Goal: Answer question/provide support

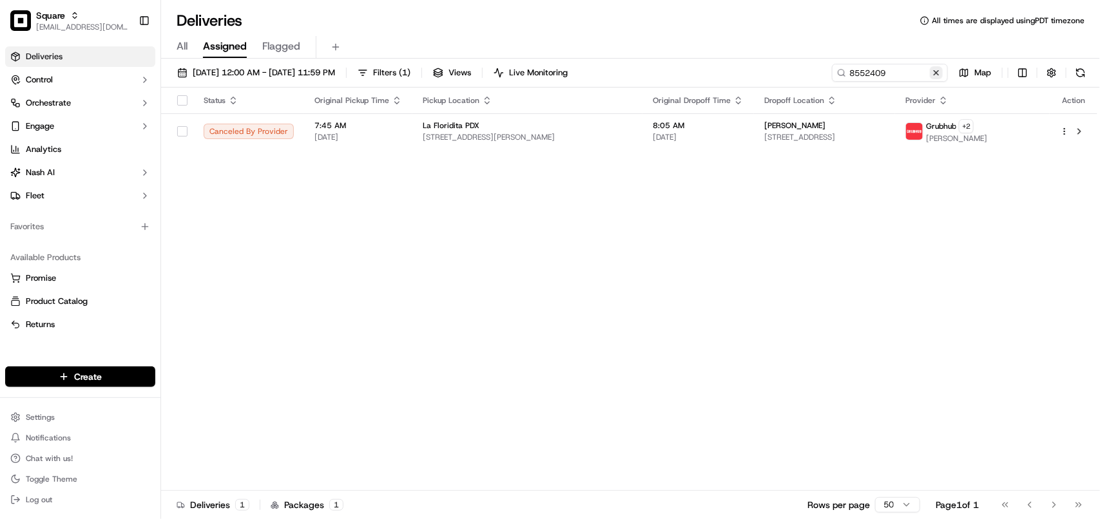
click at [941, 75] on button at bounding box center [936, 72] width 13 height 13
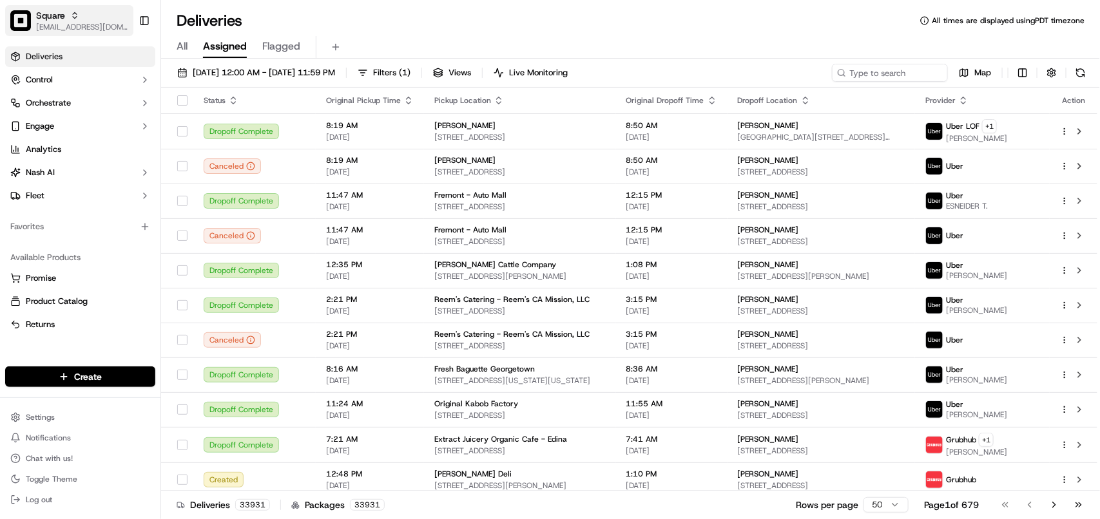
click at [101, 14] on div "Square" at bounding box center [82, 15] width 92 height 13
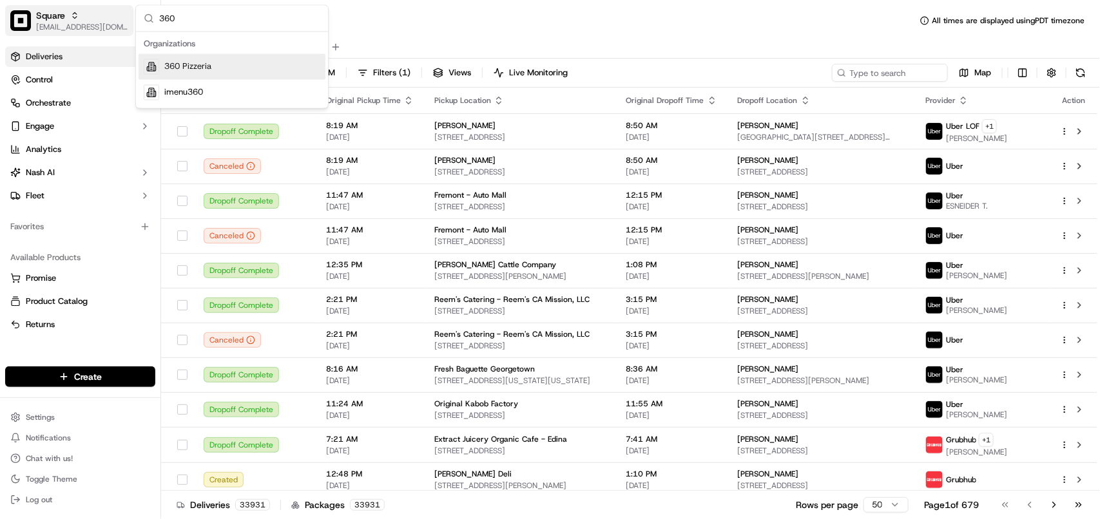
drag, startPoint x: 208, startPoint y: 26, endPoint x: 68, endPoint y: 24, distance: 140.5
click at [68, 24] on body "Square [EMAIL_ADDRESS][DOMAIN_NAME] Toggle Sidebar Deliveries Control Orchestra…" at bounding box center [550, 259] width 1100 height 519
click at [165, 19] on input "360" at bounding box center [239, 19] width 161 height 26
paste input "Squabs Gyros"
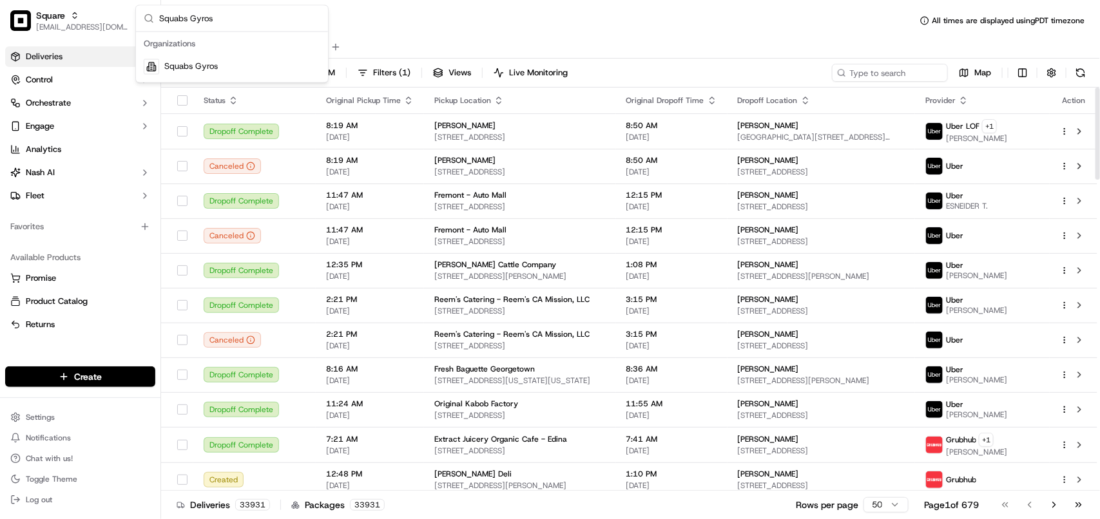
type input "Squabs Gyros"
click at [220, 73] on div "Squabs Gyros" at bounding box center [232, 67] width 187 height 26
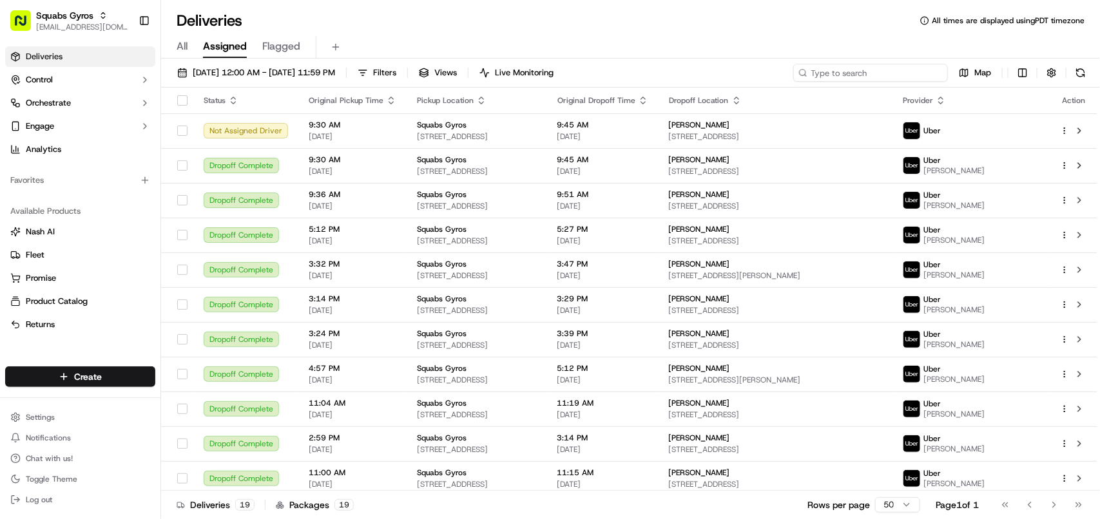
click at [907, 71] on input at bounding box center [870, 73] width 155 height 18
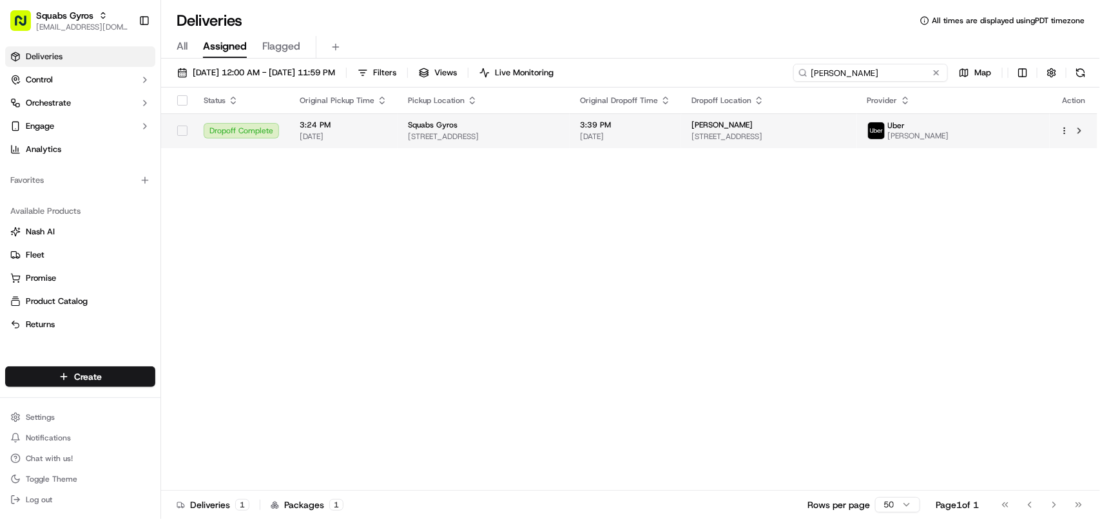
type input "[PERSON_NAME]"
click at [847, 124] on div "[PERSON_NAME]" at bounding box center [769, 125] width 155 height 10
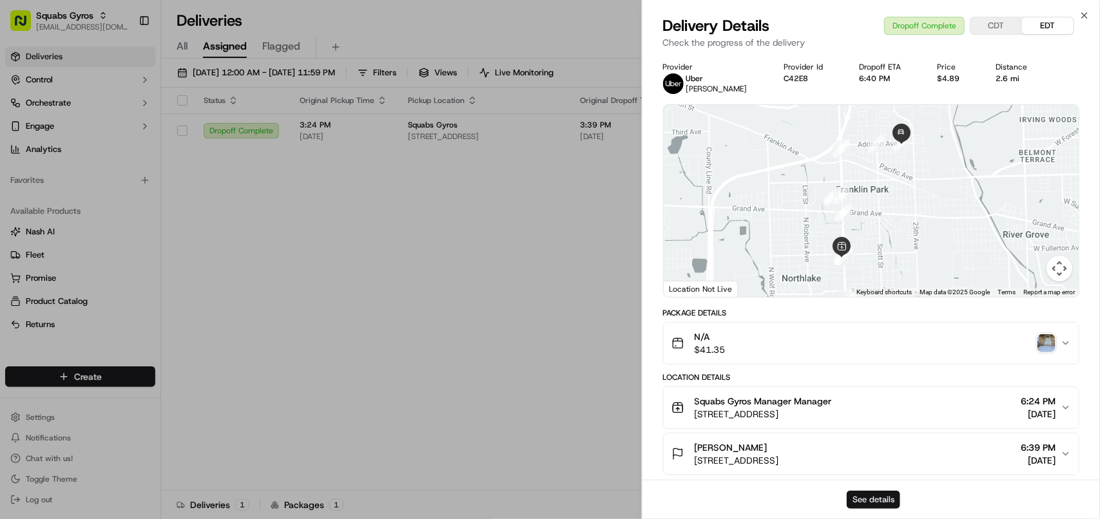
click at [870, 501] on button "See details" at bounding box center [873, 500] width 53 height 18
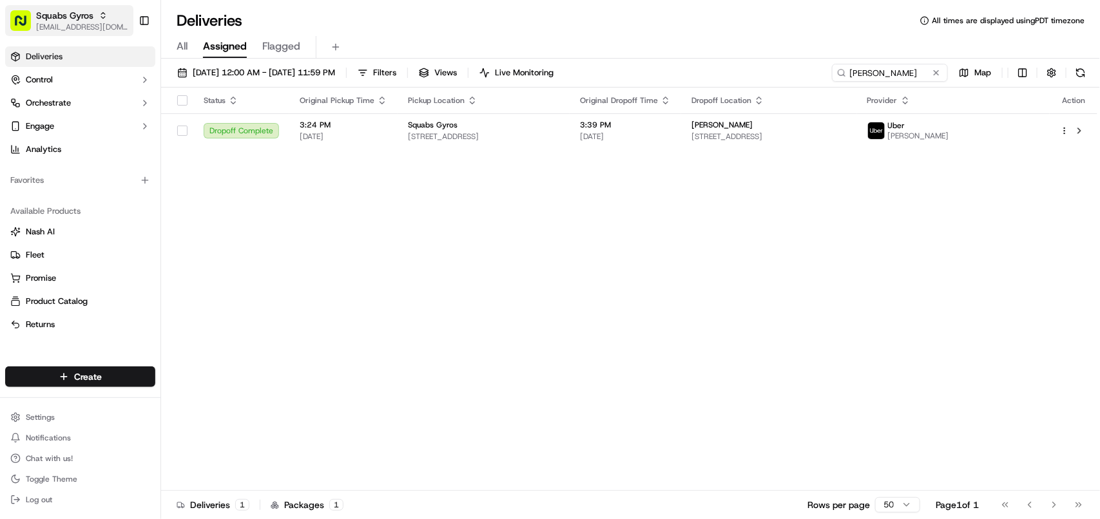
click at [69, 22] on span "[EMAIL_ADDRESS][DOMAIN_NAME]" at bounding box center [82, 27] width 92 height 10
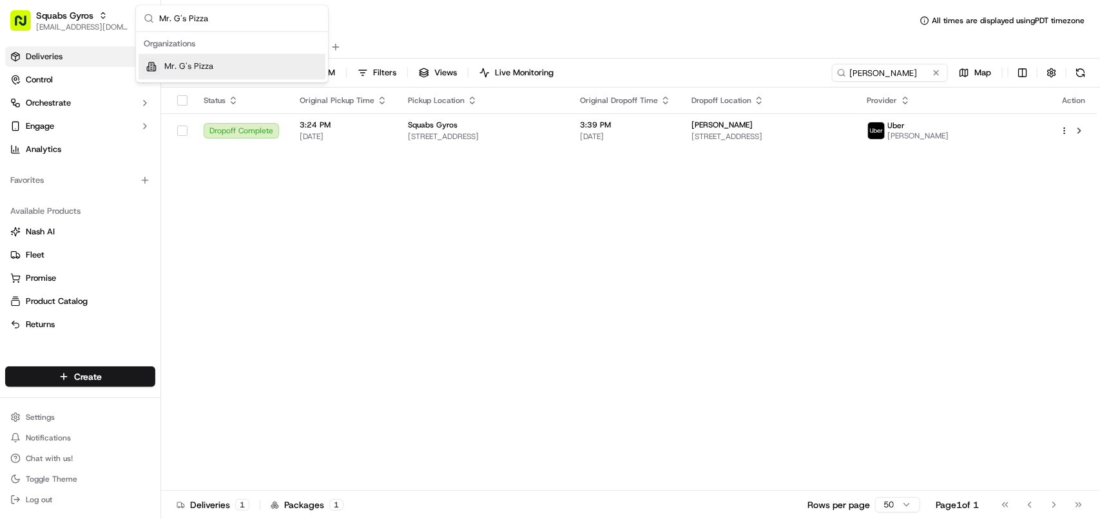
type input "Mr. G's Pizza"
click at [220, 71] on div "Mr. G's Pizza" at bounding box center [232, 67] width 187 height 26
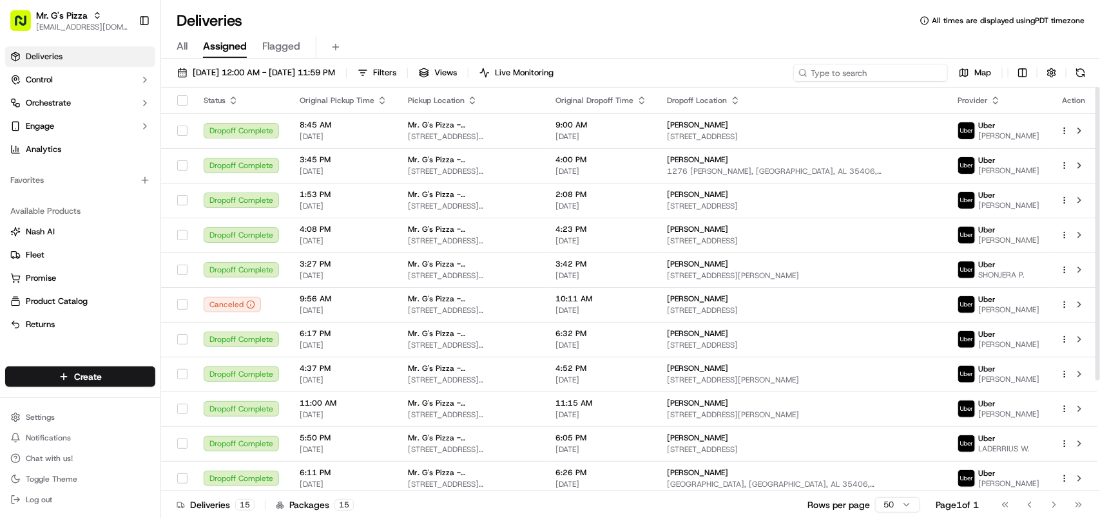
click at [851, 72] on input at bounding box center [870, 73] width 155 height 18
type input "[PERSON_NAME]"
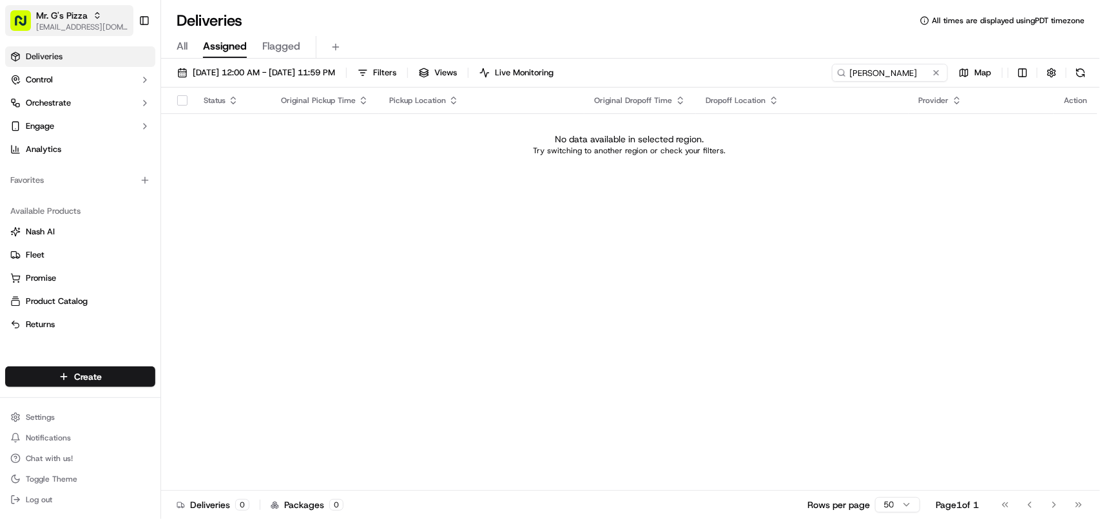
click at [77, 17] on span "Mr. G's Pizza" at bounding box center [62, 15] width 52 height 13
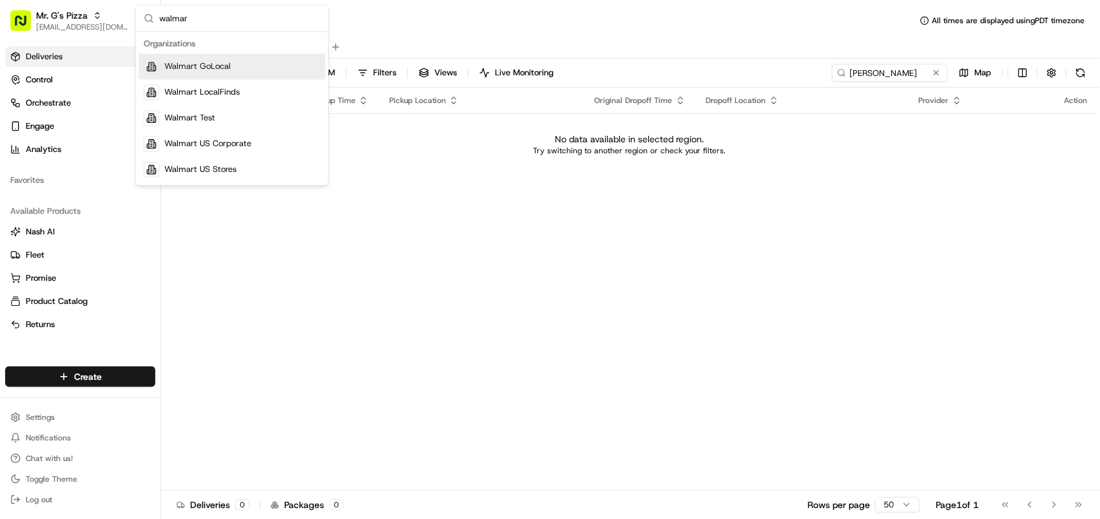
type input "walmart"
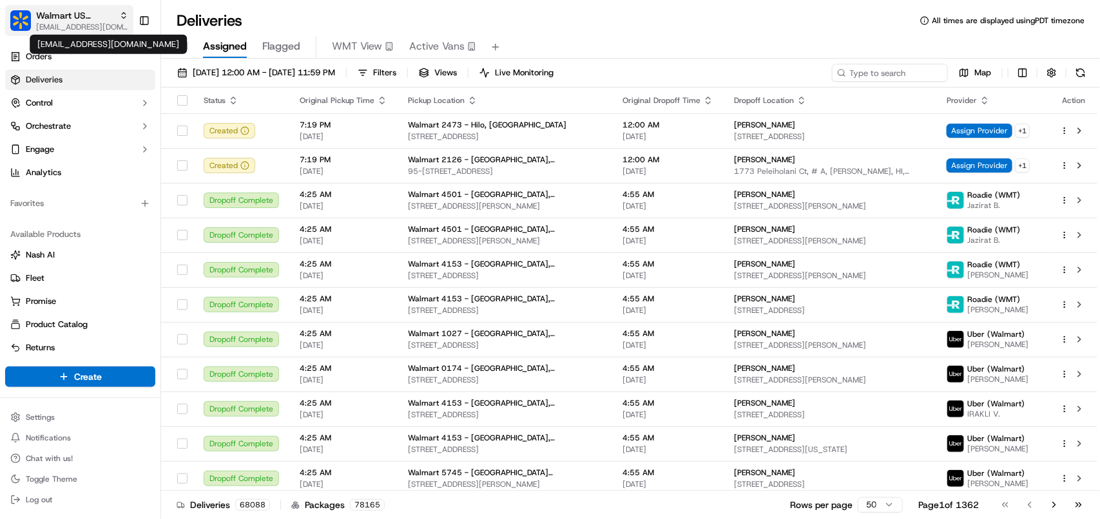
click at [88, 24] on span "[EMAIL_ADDRESS][DOMAIN_NAME]" at bounding box center [82, 27] width 92 height 10
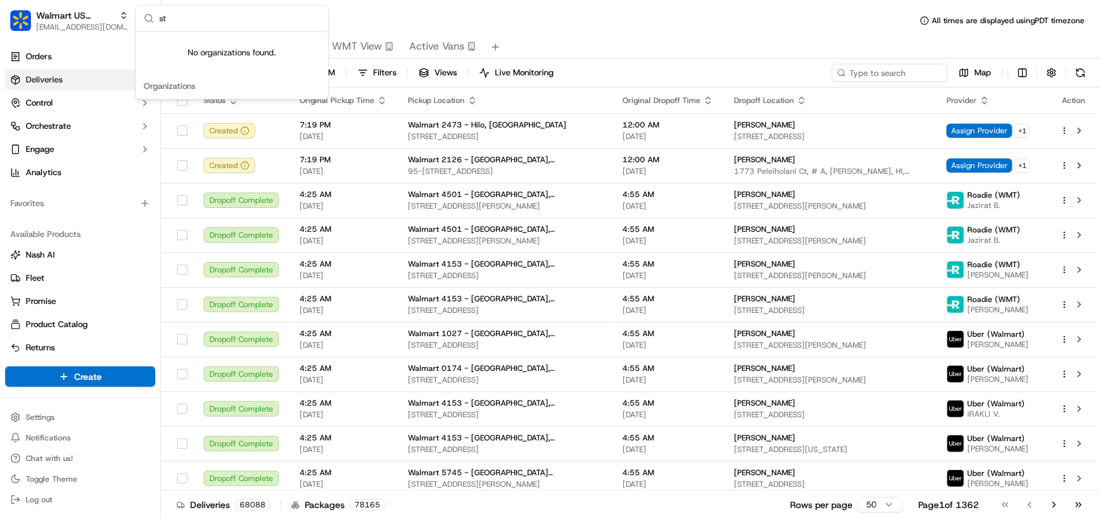
type input "s"
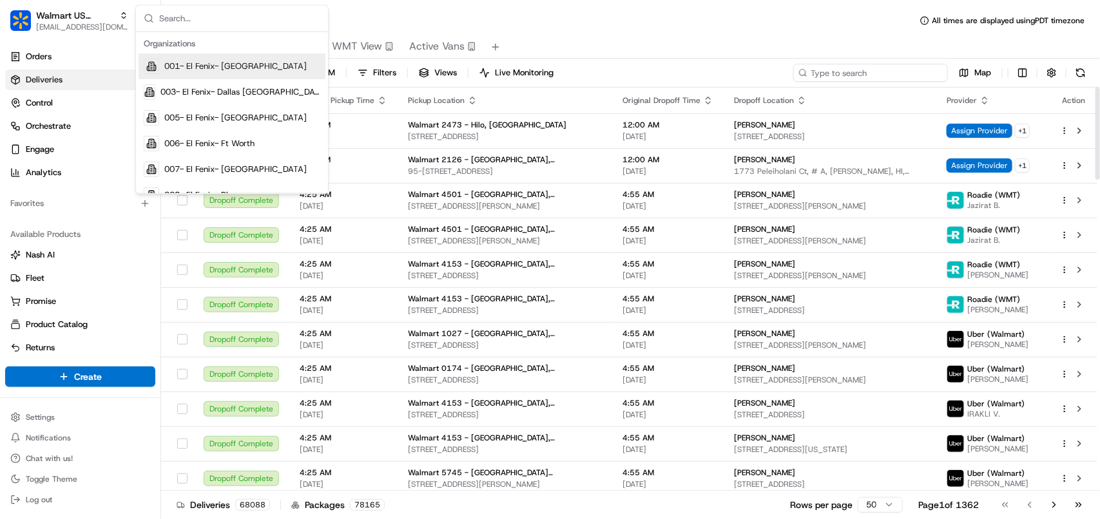
click at [897, 75] on input at bounding box center [870, 73] width 155 height 18
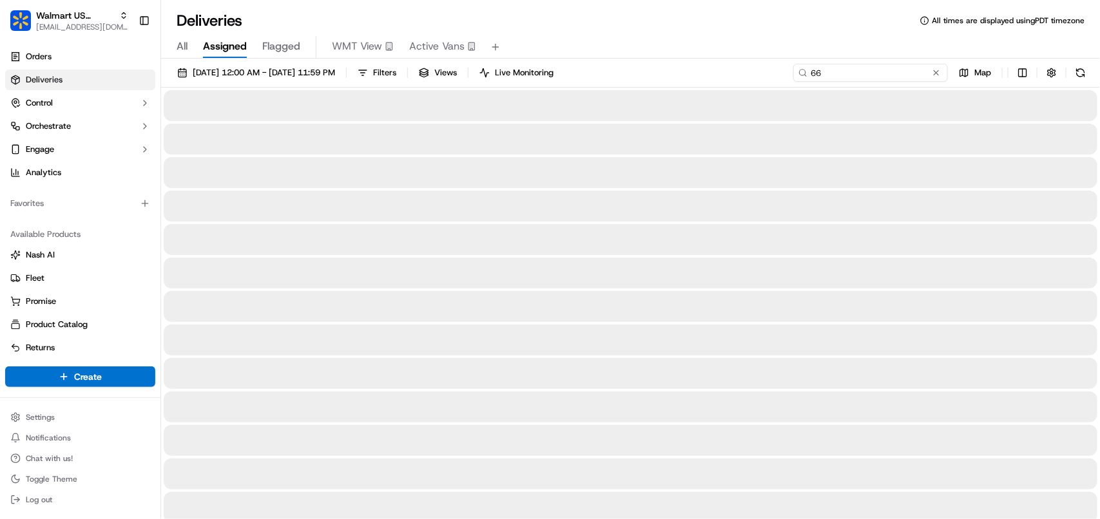
type input "6"
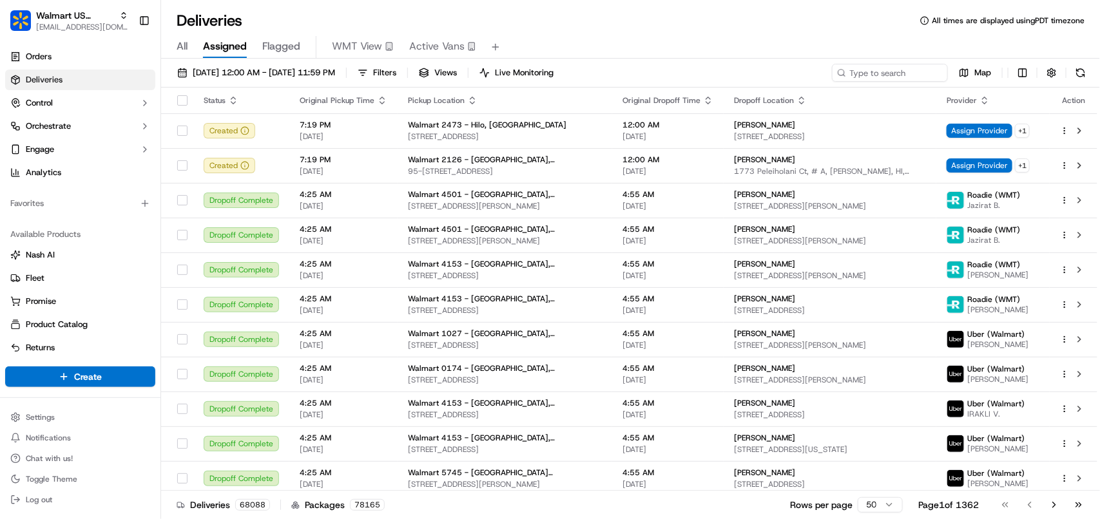
click at [82, 39] on div "Walmart US Stores [EMAIL_ADDRESS][DOMAIN_NAME] Toggle Sidebar" at bounding box center [80, 20] width 160 height 41
click at [84, 23] on span "[EMAIL_ADDRESS][DOMAIN_NAME]" at bounding box center [82, 27] width 92 height 10
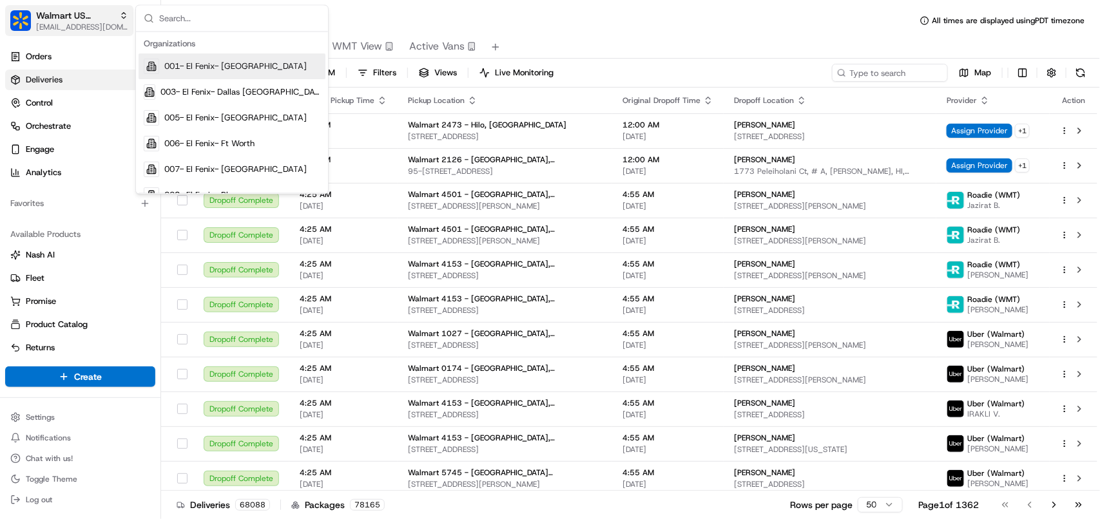
click at [84, 21] on span "Walmart US Stores" at bounding box center [75, 15] width 78 height 13
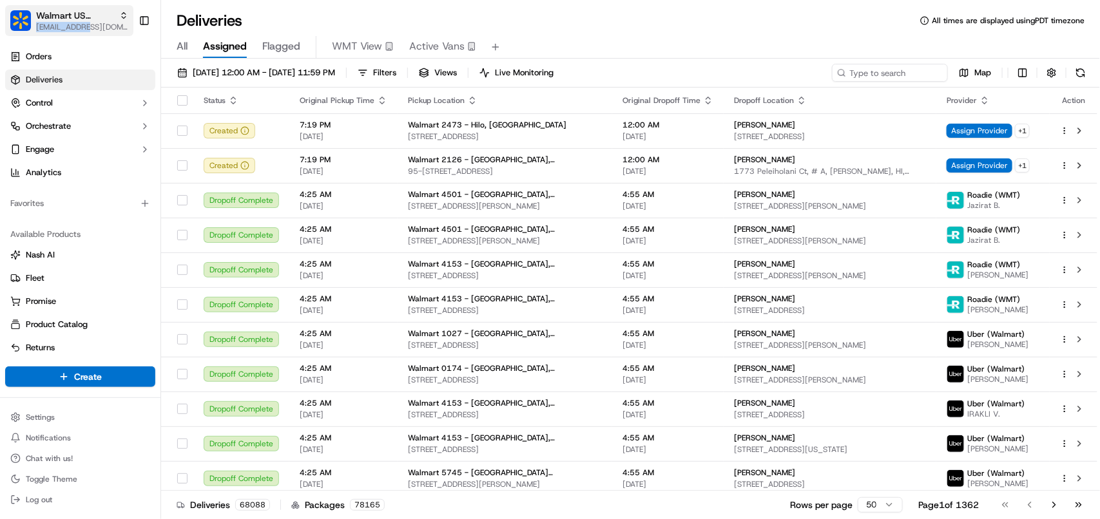
click at [84, 24] on div "Walmart US Stores [EMAIL_ADDRESS][DOMAIN_NAME]" at bounding box center [82, 20] width 92 height 23
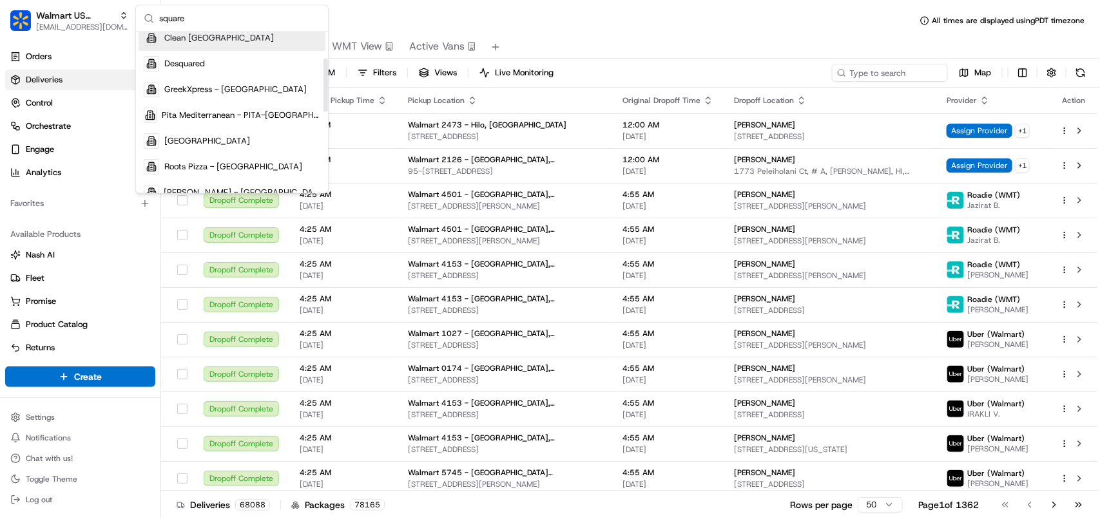
scroll to position [242, 0]
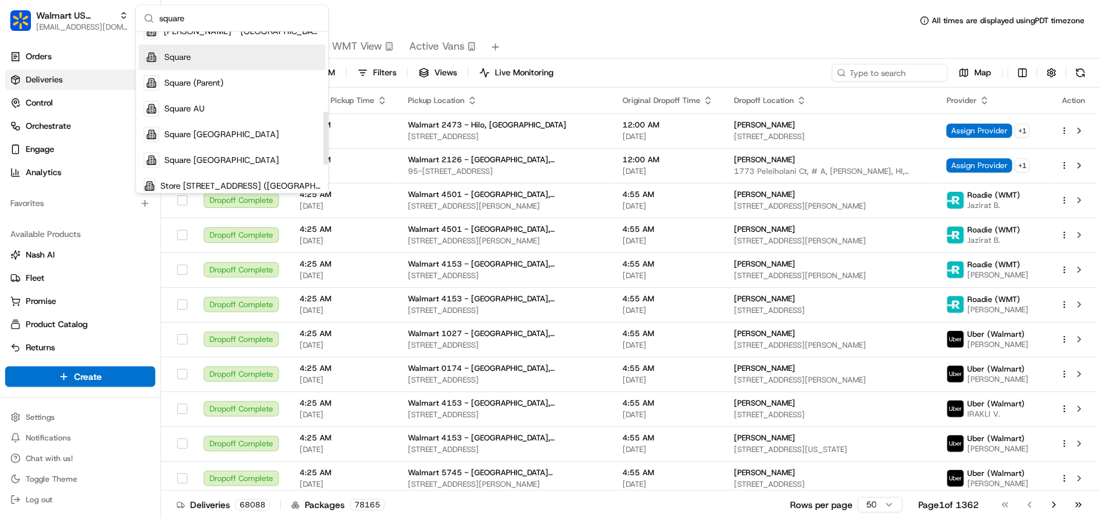
type input "square"
click at [185, 50] on div "Square" at bounding box center [232, 57] width 187 height 26
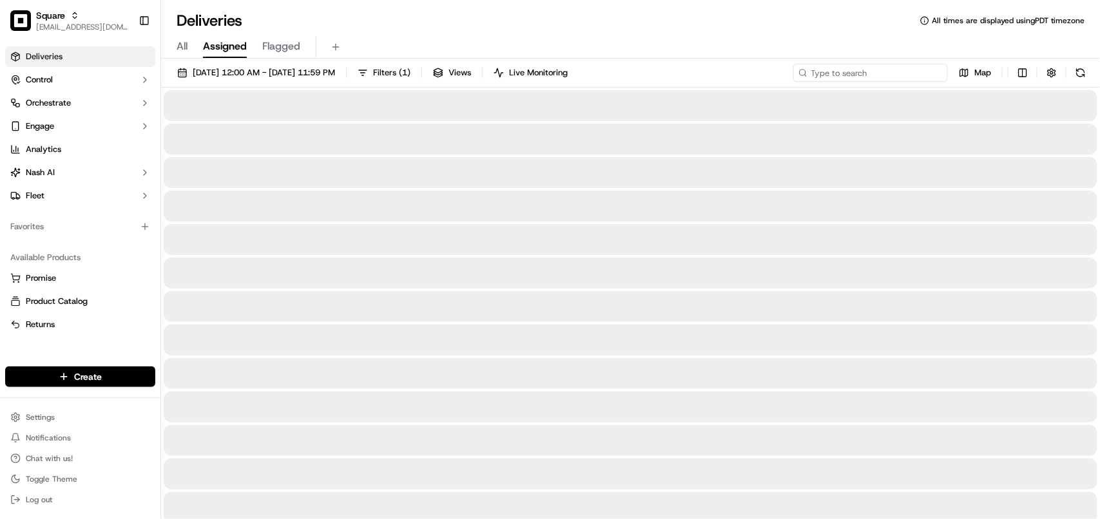
click at [845, 79] on input at bounding box center [870, 73] width 155 height 18
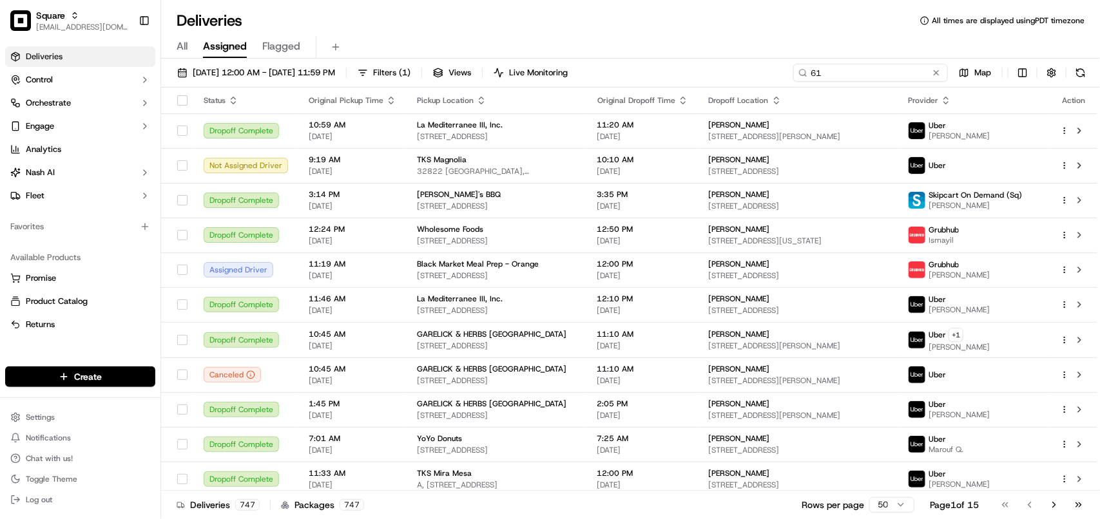
type input "6"
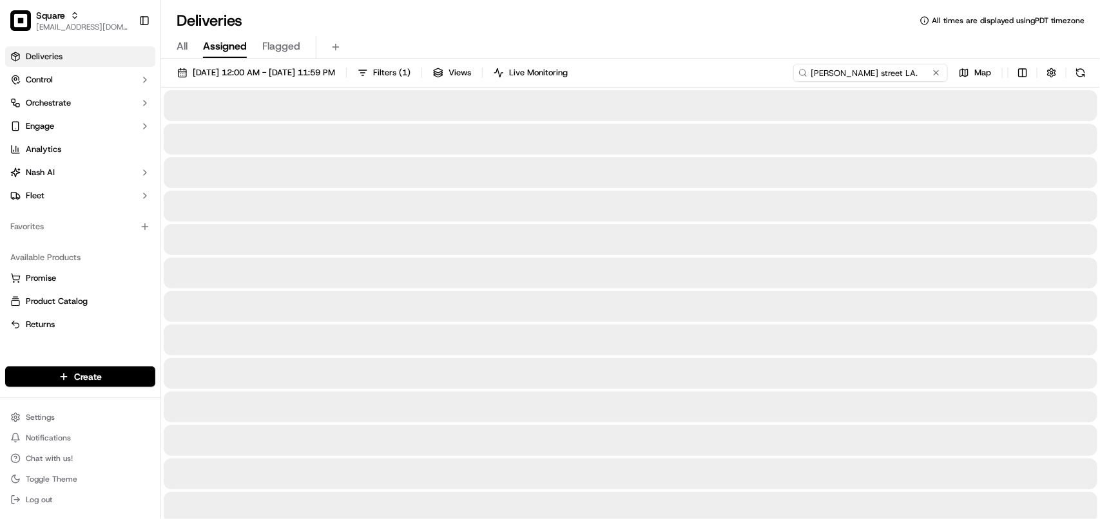
click at [845, 79] on input "[PERSON_NAME] street LA." at bounding box center [870, 73] width 155 height 18
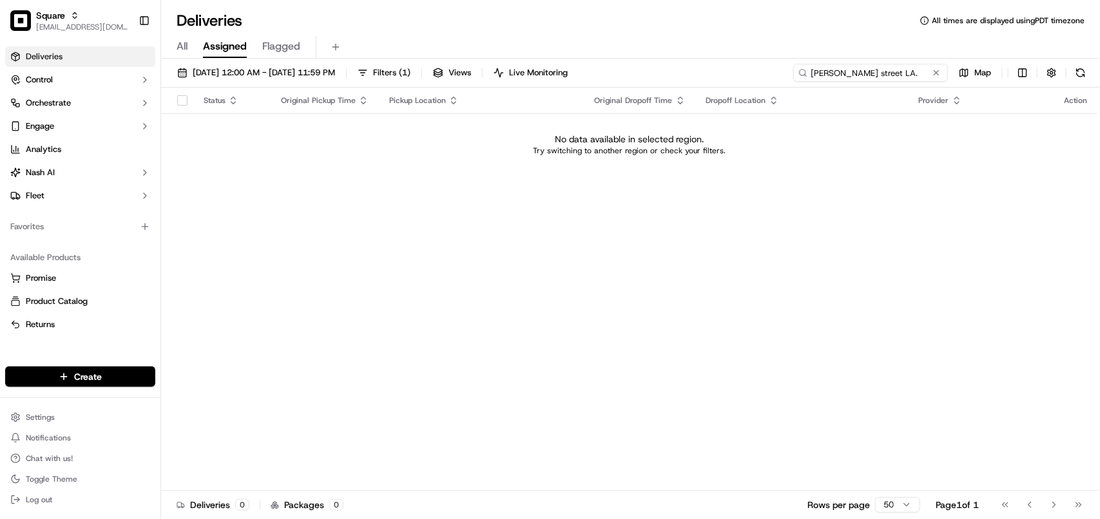
click at [900, 79] on input "[PERSON_NAME] street LA." at bounding box center [870, 73] width 155 height 18
paste input "Shokraneh"
type input "Shokraneh"
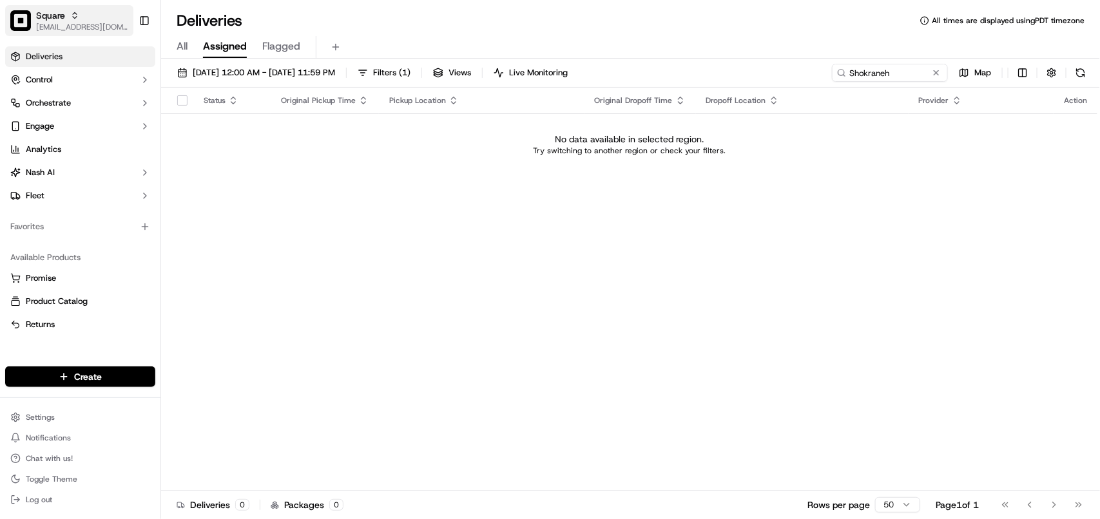
click at [75, 20] on div "Square" at bounding box center [82, 15] width 92 height 13
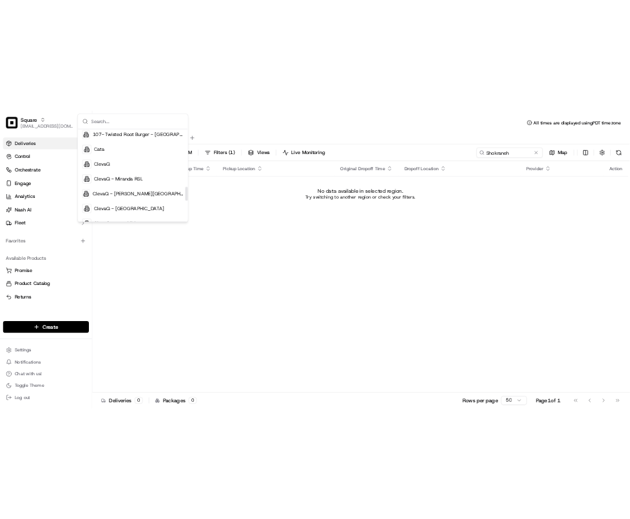
scroll to position [725, 0]
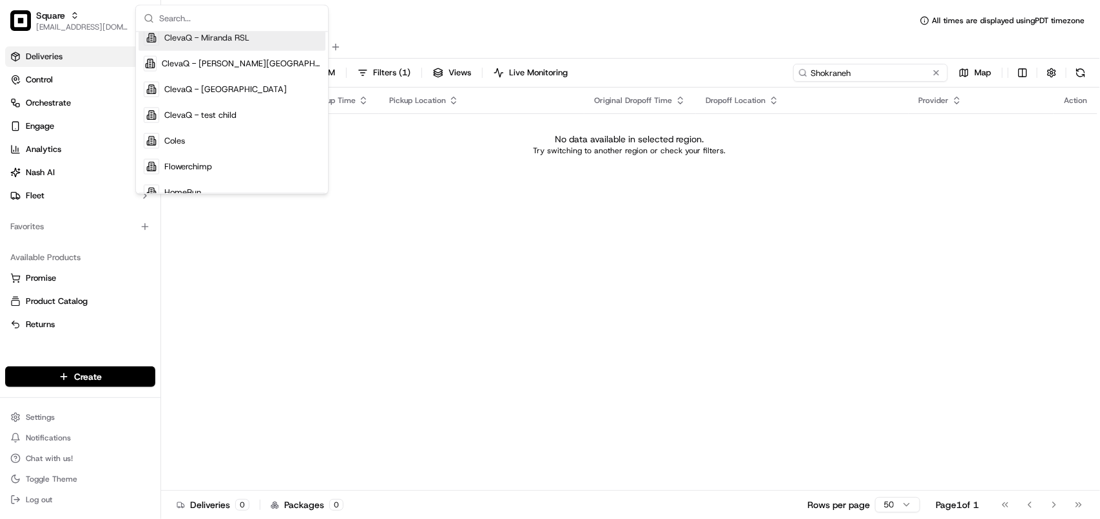
click at [854, 70] on input "Shokraneh" at bounding box center [870, 73] width 155 height 18
click at [854, 69] on input "Shokraneh" at bounding box center [870, 73] width 155 height 18
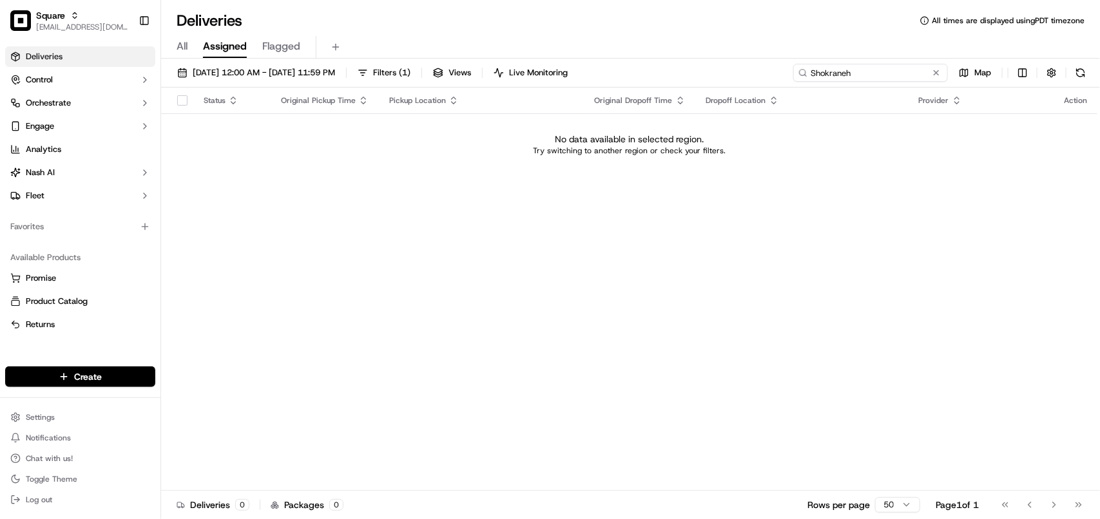
drag, startPoint x: 868, startPoint y: 74, endPoint x: 646, endPoint y: 74, distance: 222.4
click at [646, 74] on div "[DATE] 12:00 AM - [DATE] 11:59 PM Filters ( 1 ) Views Live Monitoring Shokraneh…" at bounding box center [630, 76] width 939 height 24
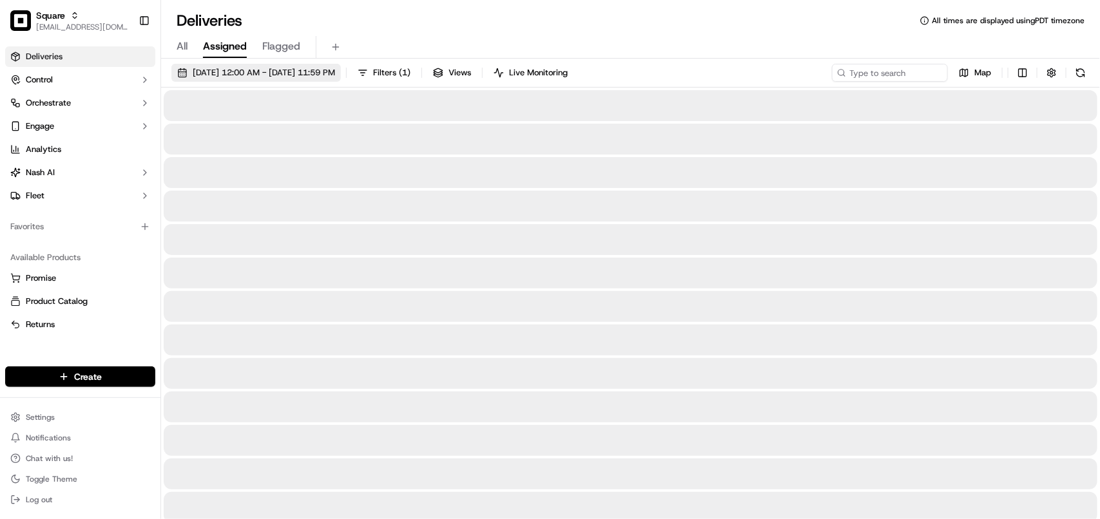
click at [335, 70] on span "[DATE] 12:00 AM - [DATE] 11:59 PM" at bounding box center [264, 73] width 142 height 12
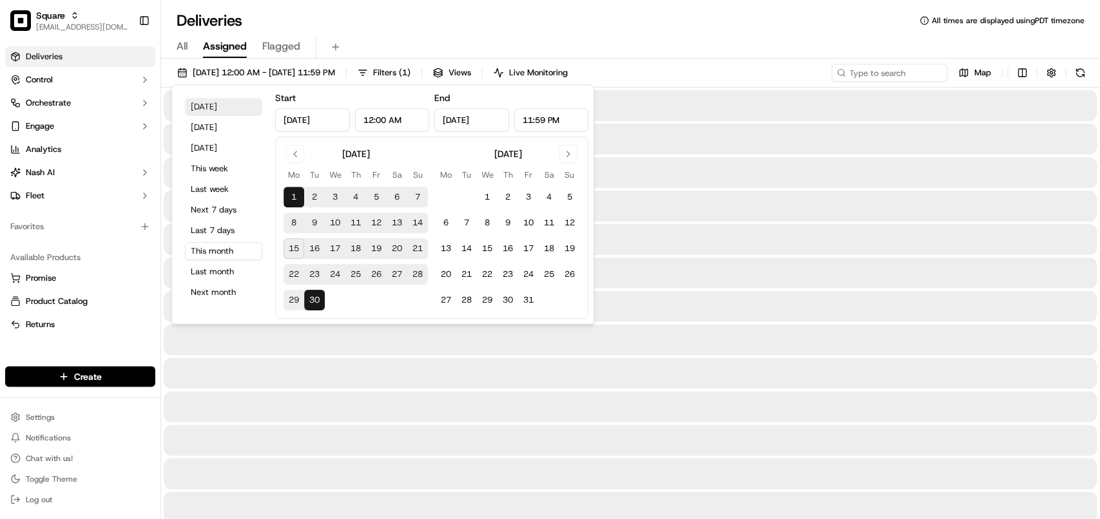
click at [216, 110] on button "[DATE]" at bounding box center [223, 107] width 77 height 18
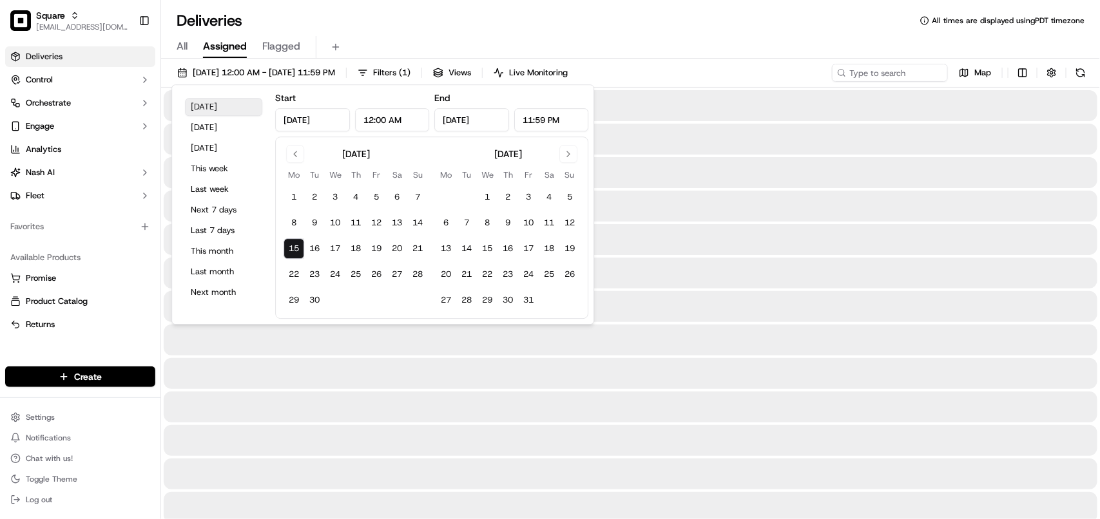
type input "[DATE]"
click at [862, 73] on input at bounding box center [870, 73] width 155 height 18
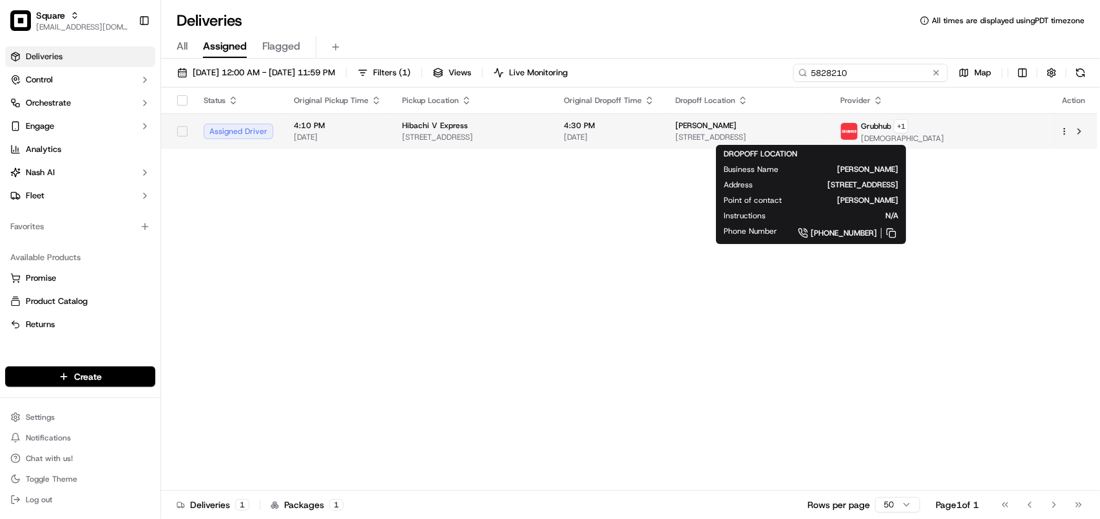
type input "5828210"
click at [820, 133] on span "[STREET_ADDRESS]" at bounding box center [747, 137] width 144 height 10
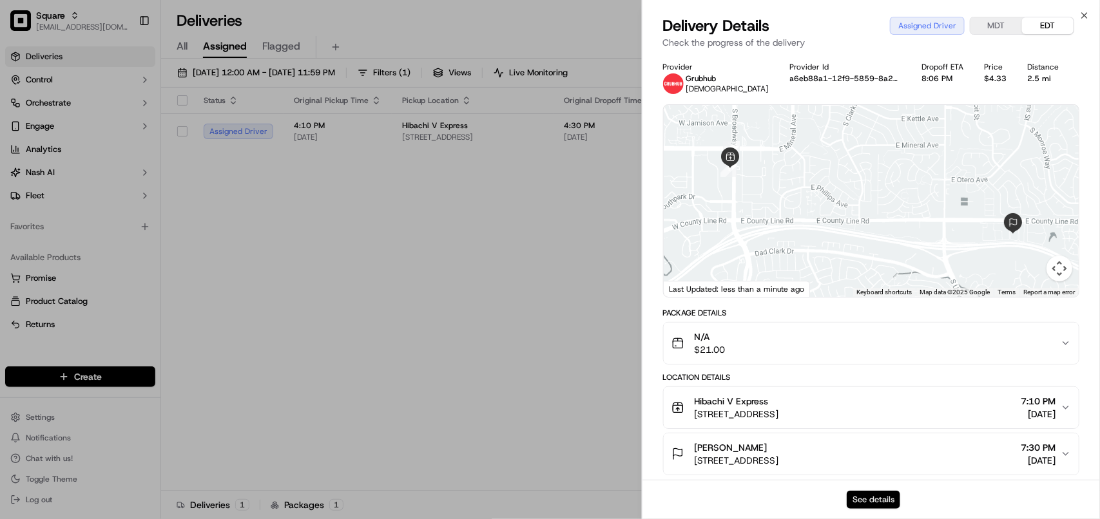
click at [849, 500] on button "See details" at bounding box center [873, 500] width 53 height 18
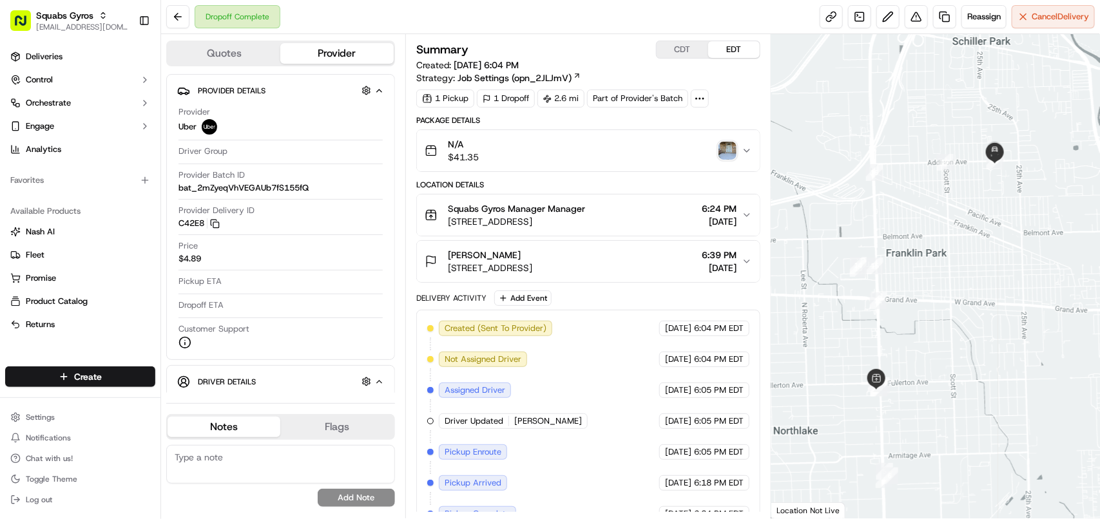
click at [536, 142] on div "N/A $41.35" at bounding box center [583, 151] width 317 height 26
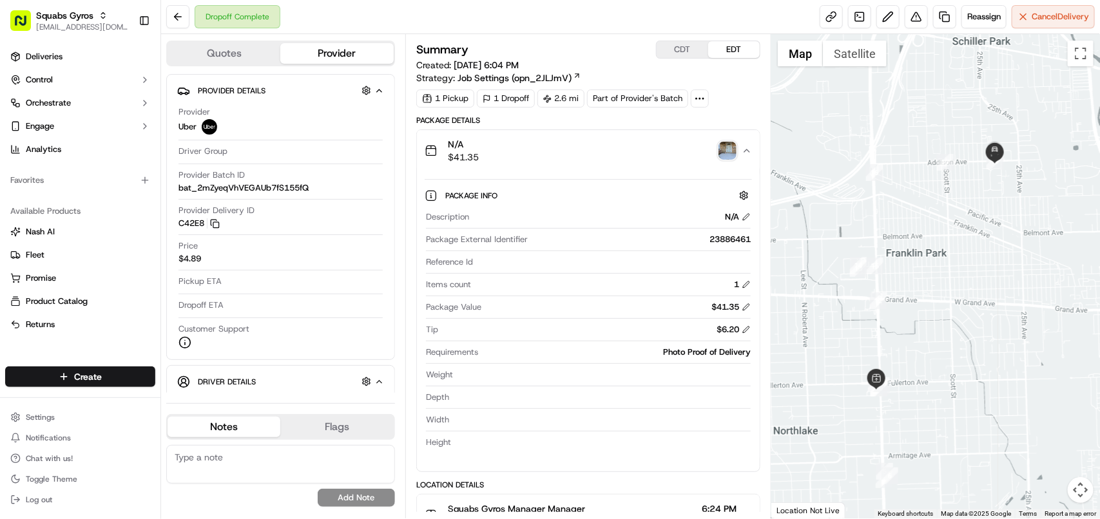
click at [536, 142] on div "N/A $41.35" at bounding box center [583, 151] width 317 height 26
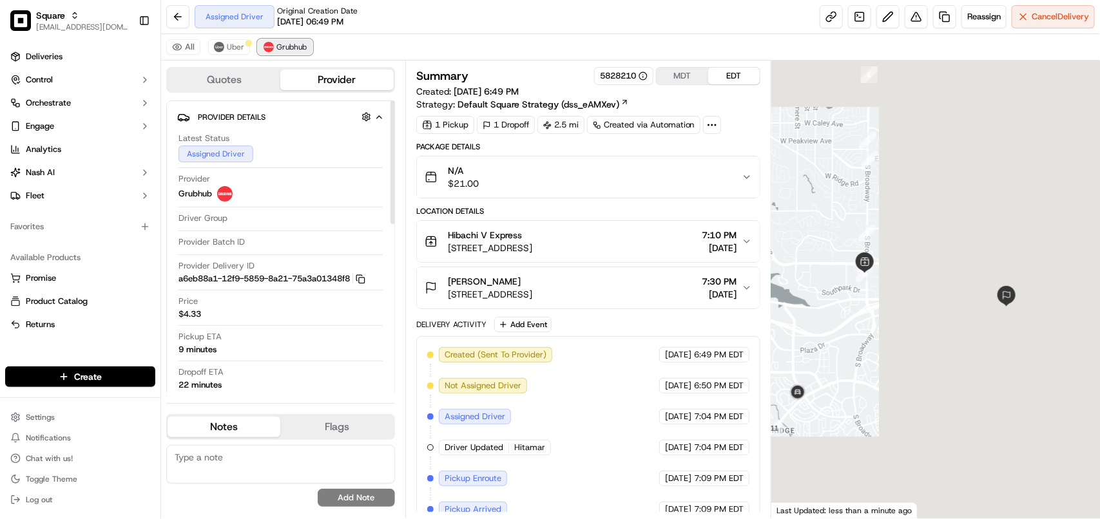
click at [275, 50] on button "Grubhub" at bounding box center [285, 46] width 55 height 15
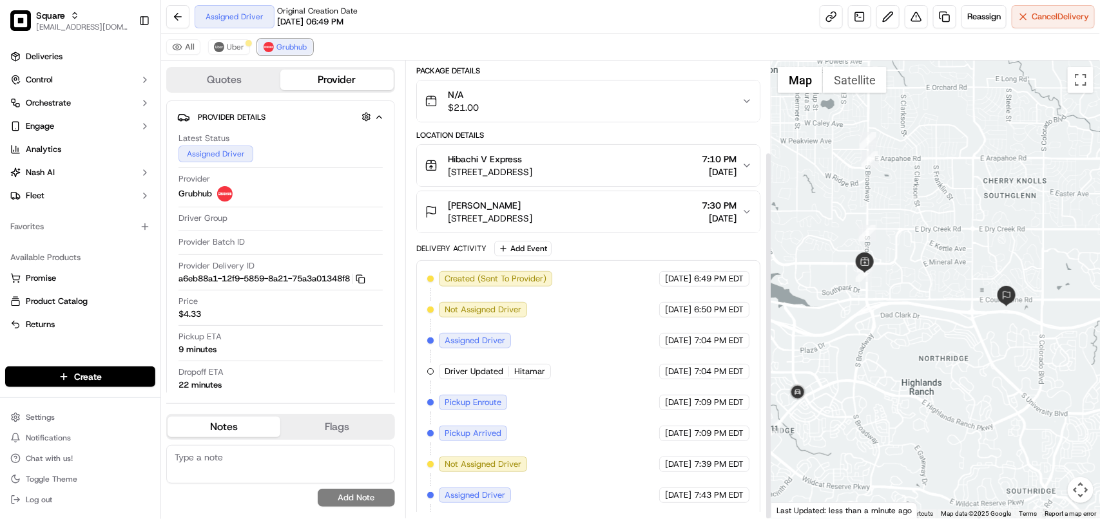
scroll to position [113, 0]
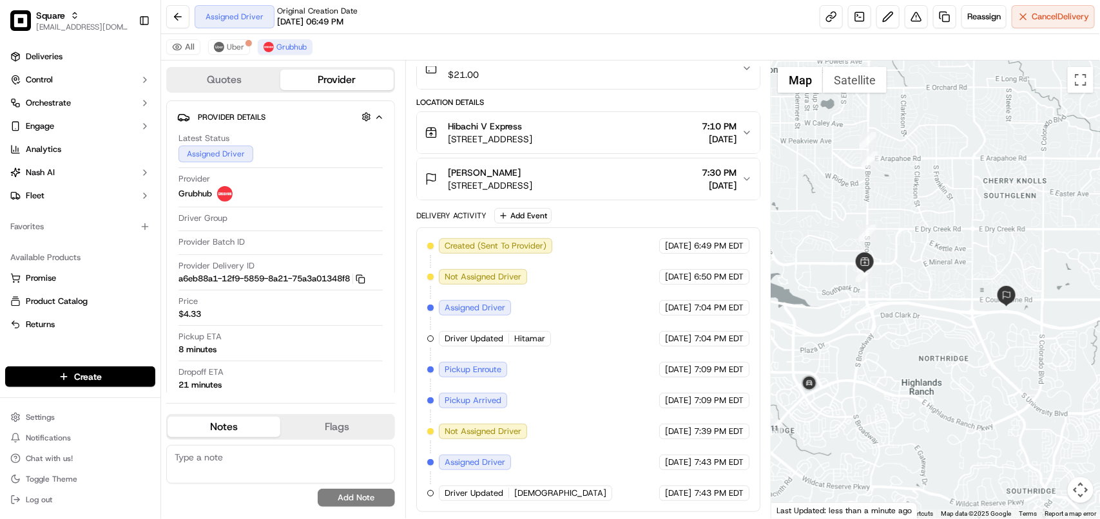
click at [318, 477] on textarea at bounding box center [280, 464] width 229 height 39
paste textarea "**Caller: Information: Merchant **Reason for calling: Delivery information **Re…"
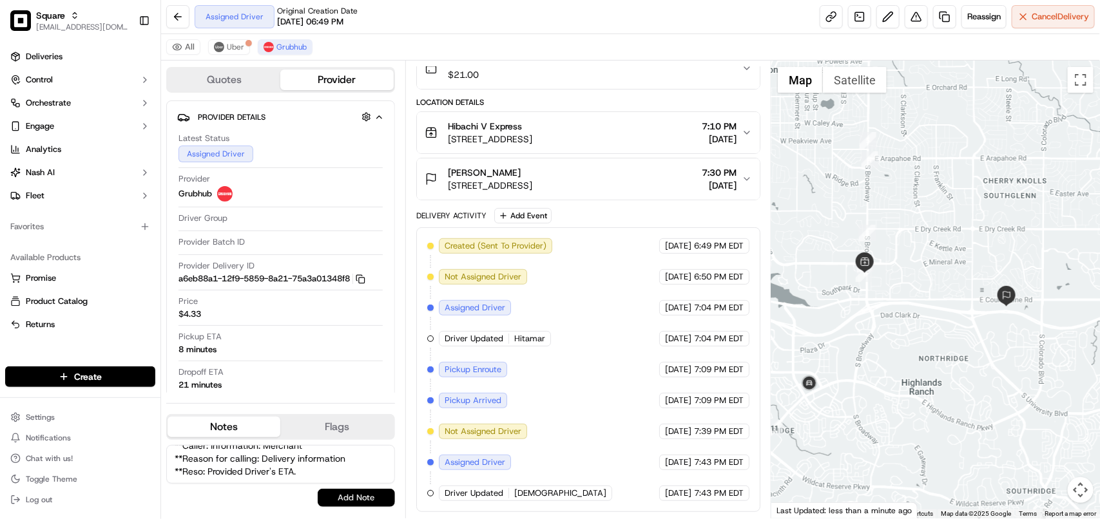
type textarea "**Caller: Information: Merchant **Reason for calling: Delivery information **Re…"
click at [349, 498] on button "Add Note" at bounding box center [356, 498] width 77 height 18
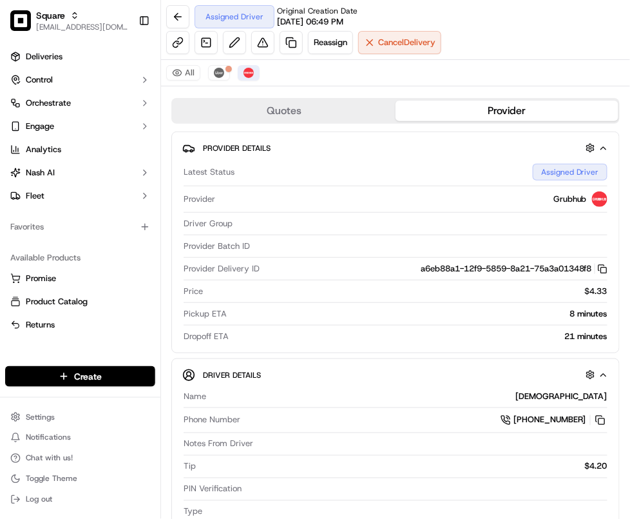
scroll to position [0, 0]
